Goal: Find specific page/section: Find specific page/section

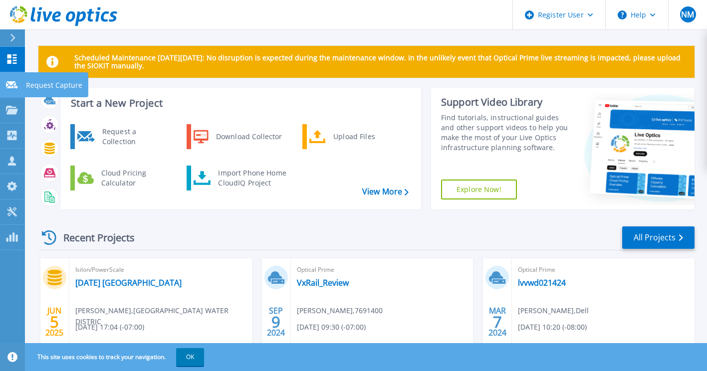
click at [13, 86] on icon at bounding box center [12, 84] width 12 height 7
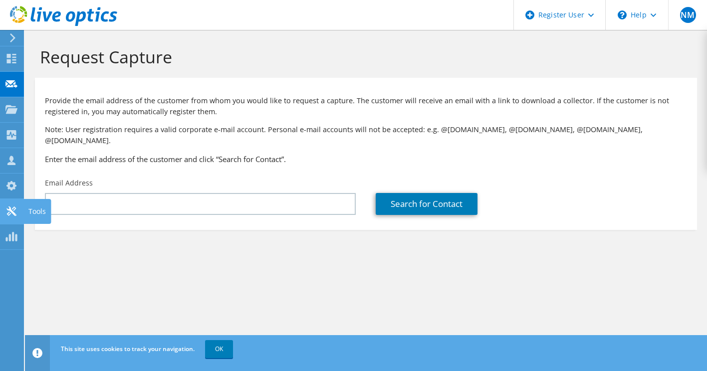
click at [6, 215] on icon at bounding box center [11, 211] width 12 height 9
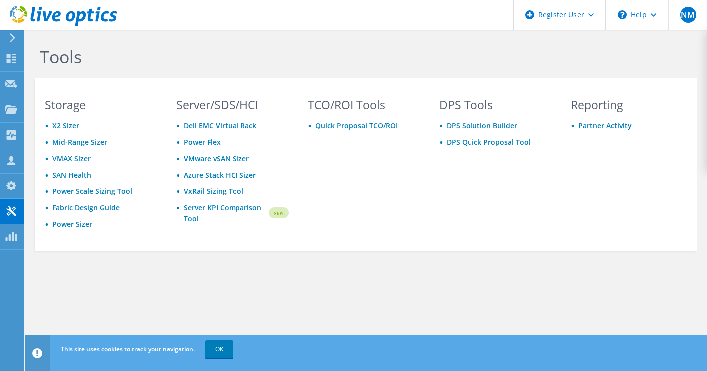
click at [263, 278] on div "Tools Storage X2 Sizer Mid-Range Sizer VMAX Sizer SAN Health Power Scale Sizing…" at bounding box center [366, 170] width 682 height 281
